Goal: Information Seeking & Learning: Learn about a topic

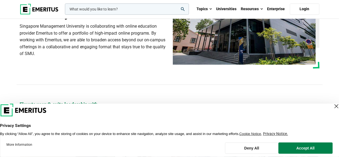
scroll to position [68, 0]
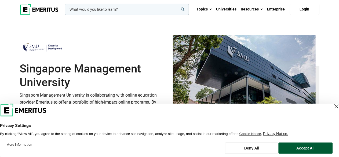
click at [319, 151] on button "Accept All" at bounding box center [305, 147] width 54 height 11
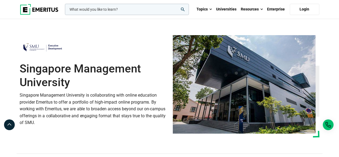
click at [146, 92] on p "Singapore Management University is collaborating with online education provider…" at bounding box center [93, 109] width 146 height 34
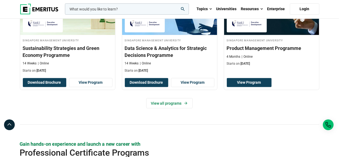
scroll to position [403, 0]
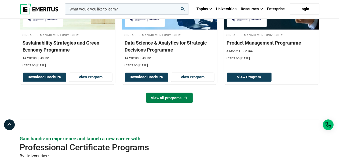
click at [162, 97] on link "View all programs" at bounding box center [169, 98] width 46 height 10
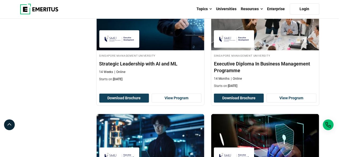
scroll to position [329, 0]
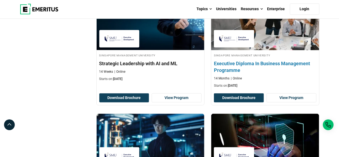
click at [262, 62] on h4 "Executive Diploma In Business Management Programme" at bounding box center [265, 66] width 102 height 13
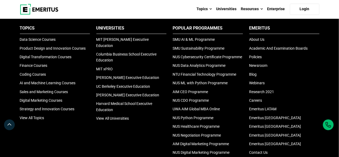
scroll to position [560, 0]
click at [196, 38] on link "SMU AI & ML Programme" at bounding box center [194, 39] width 42 height 4
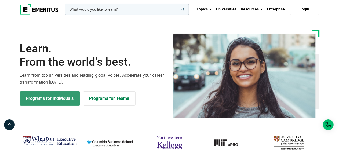
click at [50, 99] on link "Programs for Individuals" at bounding box center [50, 98] width 60 height 14
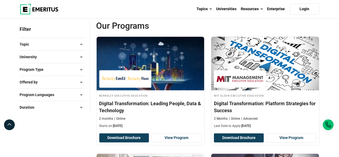
scroll to position [64, 0]
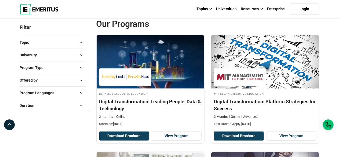
click at [80, 54] on span at bounding box center [81, 55] width 8 height 8
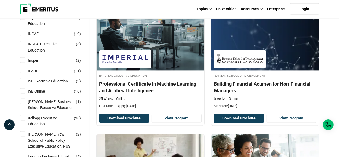
scroll to position [309, 0]
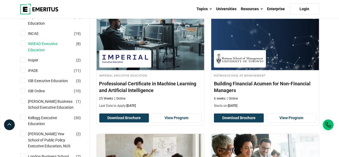
click at [41, 51] on link "INSEAD Executive Education" at bounding box center [56, 47] width 56 height 12
checkbox input "true"
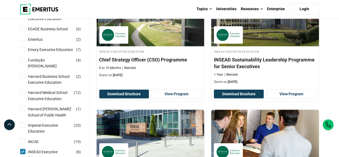
scroll to position [229, 0]
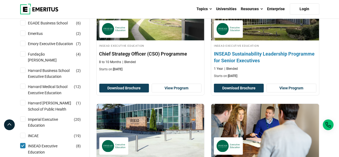
click at [250, 52] on h4 "INSEAD Sustainability Leadership Programme for Senior Executives" at bounding box center [265, 56] width 102 height 13
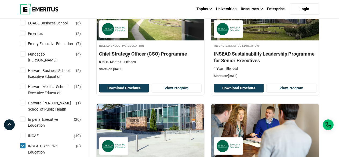
click at [23, 73] on input "Harvard Business School Executive Education ( 2 )" at bounding box center [22, 70] width 5 height 5
checkbox input "true"
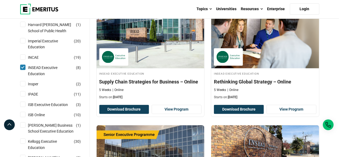
scroll to position [308, 0]
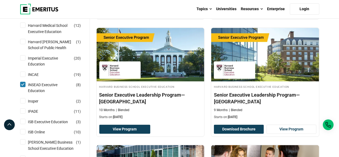
scroll to position [305, 0]
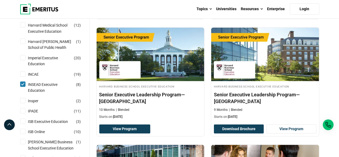
click at [23, 87] on input "INSEAD Executive Education ( 8 )" at bounding box center [22, 83] width 5 height 5
checkbox input "false"
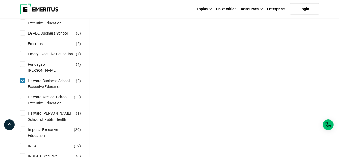
scroll to position [219, 0]
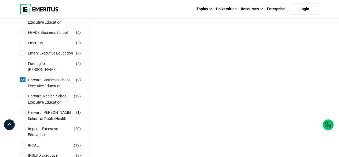
click at [22, 82] on input "Harvard Business School Executive Education ( 2 )" at bounding box center [22, 79] width 5 height 5
checkbox input "false"
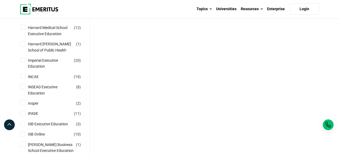
scroll to position [289, 0]
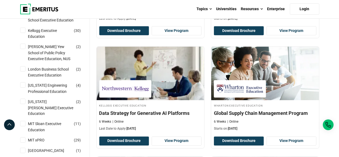
scroll to position [397, 0]
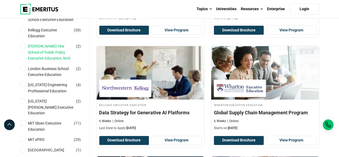
click at [46, 61] on link "[PERSON_NAME] Yew School of Public Policy Executive Education, NUS" at bounding box center [56, 52] width 56 height 18
checkbox input "true"
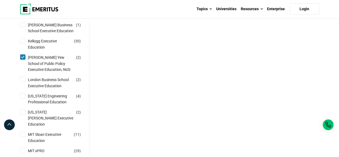
scroll to position [407, 0]
click at [23, 60] on input "[PERSON_NAME] Yew School of Public Policy Executive Education, NUS ( 2 )" at bounding box center [22, 56] width 5 height 5
checkbox input "false"
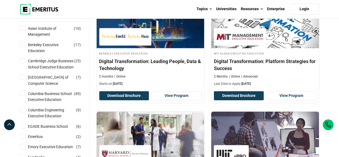
scroll to position [89, 0]
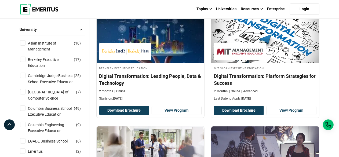
click at [21, 94] on input "[GEOGRAPHIC_DATA] School of Computer Science ( 7 )" at bounding box center [22, 91] width 5 height 5
checkbox input "true"
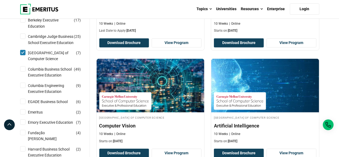
scroll to position [150, 0]
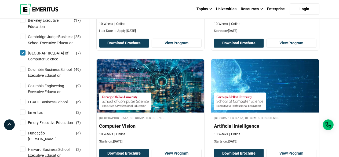
click at [24, 55] on input "[GEOGRAPHIC_DATA] School of Computer Science ( 7 )" at bounding box center [22, 52] width 5 height 5
checkbox input "false"
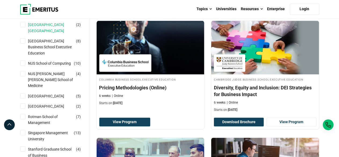
scroll to position [533, 0]
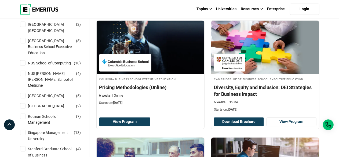
click at [23, 43] on input "[GEOGRAPHIC_DATA] Business School Executive Education ( 8 )" at bounding box center [22, 40] width 5 height 5
checkbox input "true"
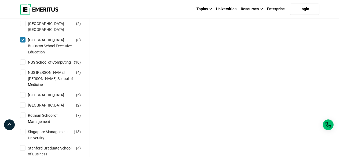
scroll to position [555, 0]
click at [24, 64] on input "NUS School of Computing ( 10 )" at bounding box center [22, 61] width 5 height 5
checkbox input "true"
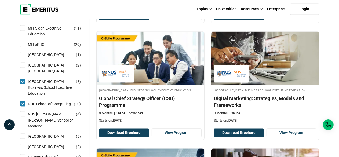
scroll to position [537, 0]
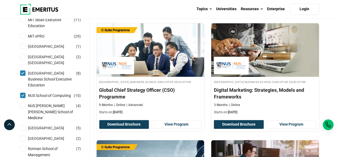
click at [21, 76] on input "[GEOGRAPHIC_DATA] Business School Executive Education ( 8 )" at bounding box center [22, 72] width 5 height 5
checkbox input "false"
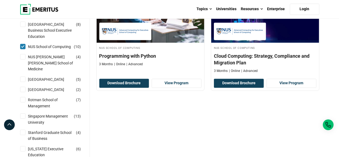
scroll to position [571, 0]
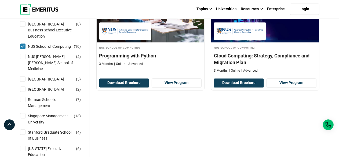
click at [22, 59] on input "NUS Yong Loo Lin School of Medicine ( 4 )" at bounding box center [22, 56] width 5 height 5
checkbox input "true"
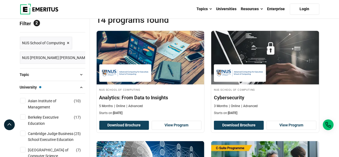
scroll to position [66, 0]
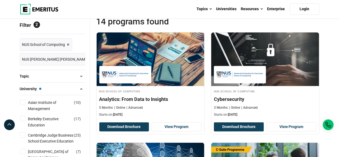
click at [69, 44] on span "×" at bounding box center [68, 45] width 3 height 8
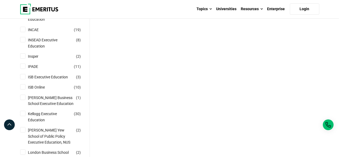
scroll to position [334, 0]
click at [24, 80] on input "ISB Executive Education ( 3 )" at bounding box center [22, 76] width 5 height 5
checkbox input "true"
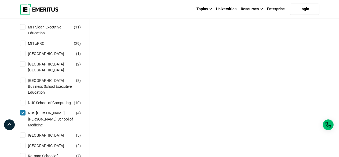
scroll to position [530, 0]
click at [23, 115] on input "NUS Yong Loo Lin School of Medicine ( 4 )" at bounding box center [22, 112] width 5 height 5
checkbox input "false"
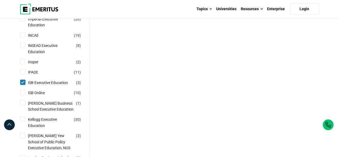
scroll to position [330, 0]
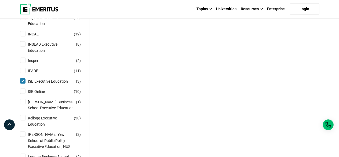
click at [23, 94] on input "ISB Online ( 10 )" at bounding box center [22, 90] width 5 height 5
checkbox input "true"
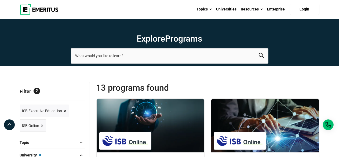
click at [65, 111] on span "×" at bounding box center [65, 111] width 3 height 8
